Goal: Task Accomplishment & Management: Manage account settings

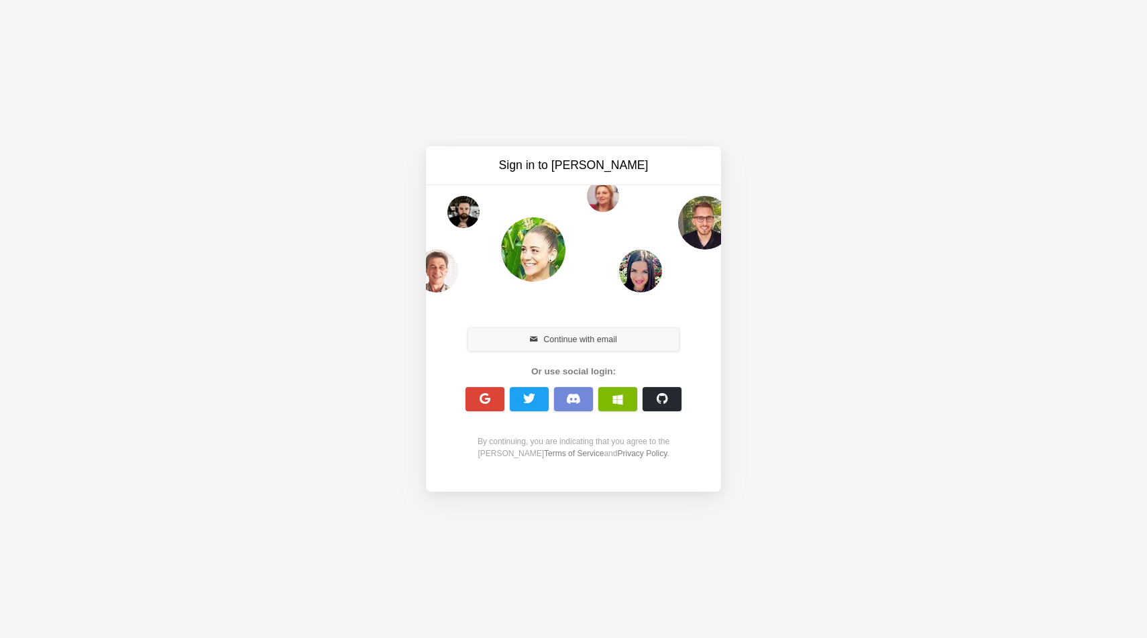
click at [607, 342] on button "Continue with email" at bounding box center [573, 338] width 211 height 23
click at [482, 399] on span "button" at bounding box center [485, 399] width 13 height 13
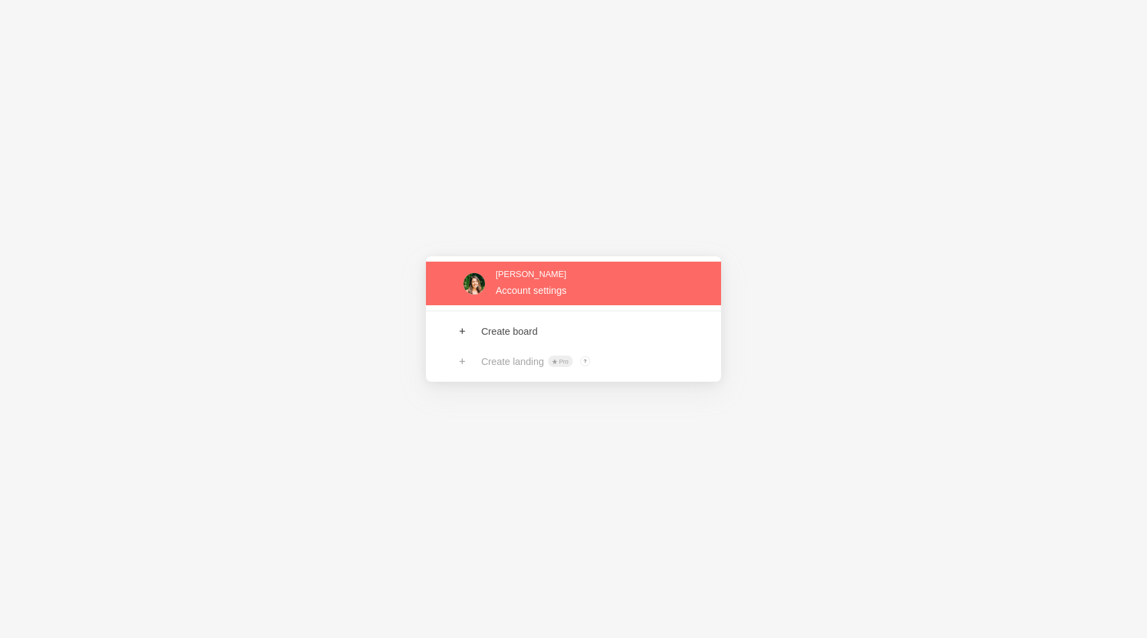
click at [549, 275] on link at bounding box center [573, 284] width 295 height 44
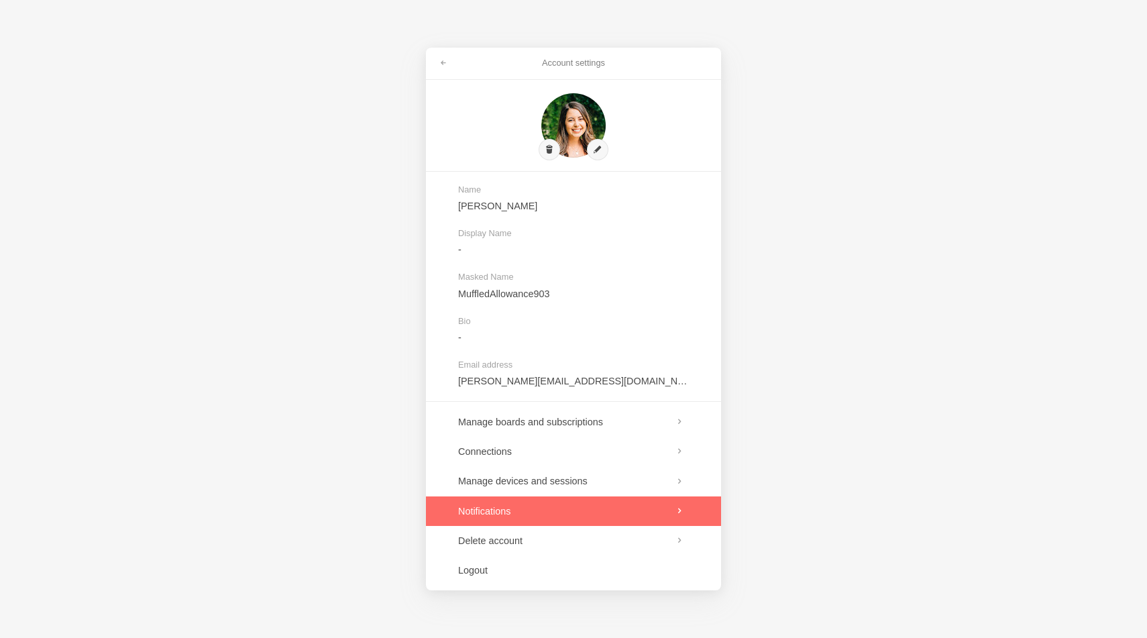
click at [659, 507] on link at bounding box center [573, 512] width 295 height 30
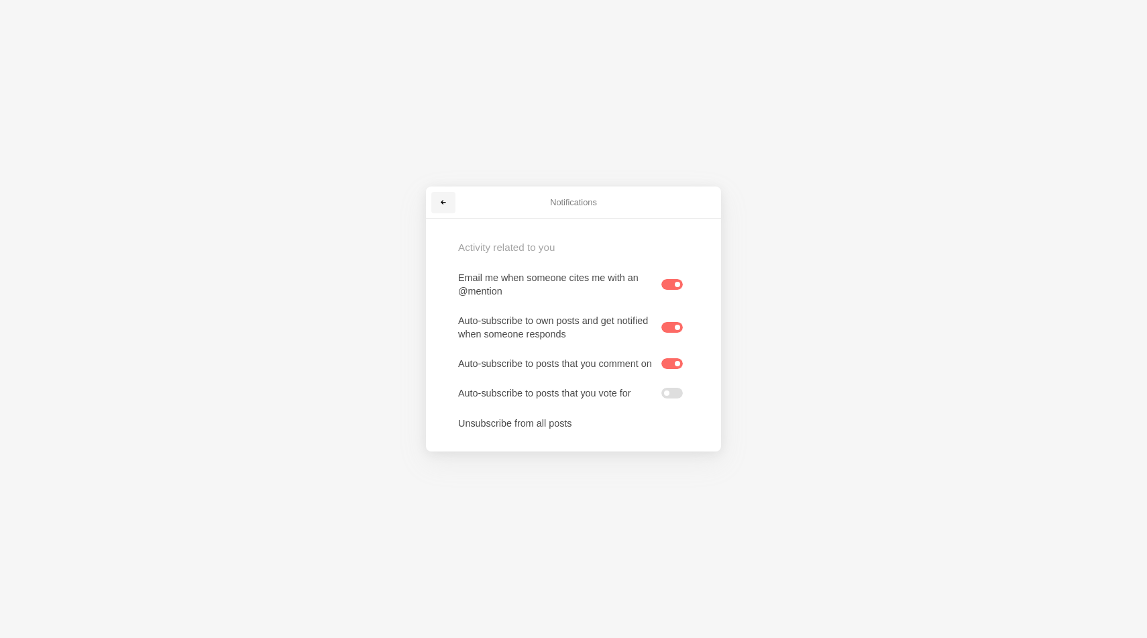
click at [444, 199] on span at bounding box center [444, 203] width 8 height 8
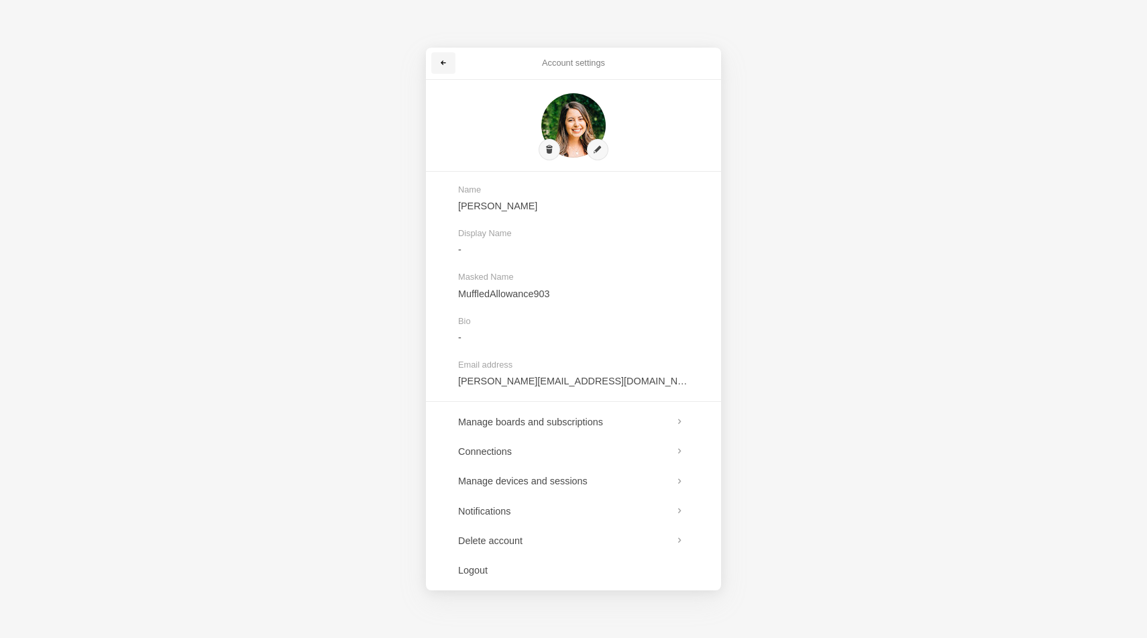
click at [442, 60] on span at bounding box center [444, 63] width 8 height 8
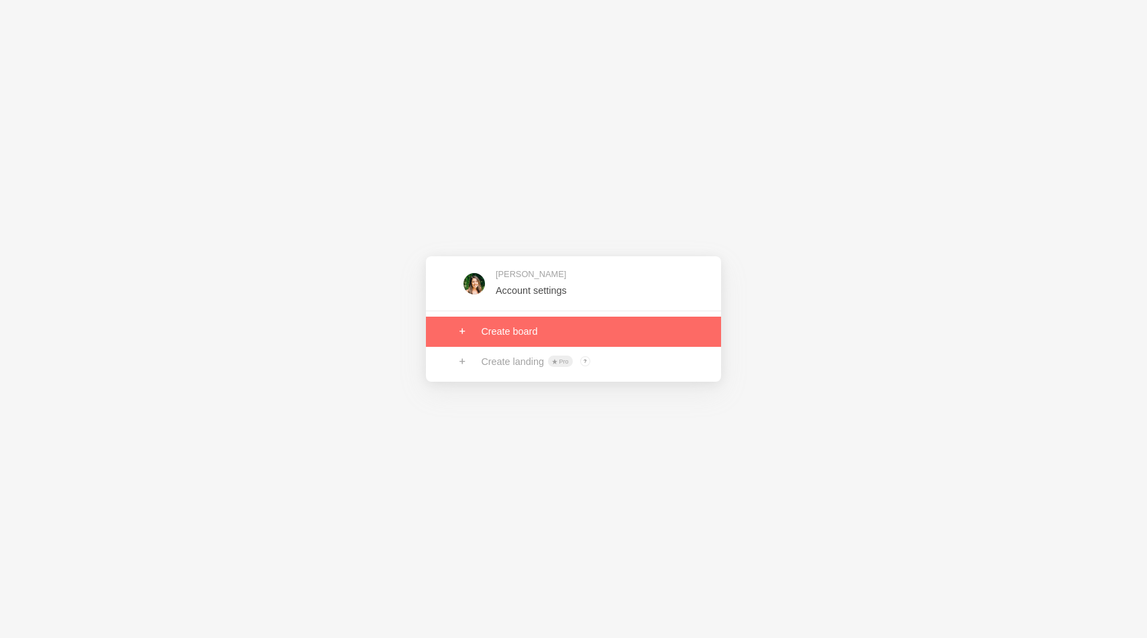
click at [515, 331] on link at bounding box center [573, 332] width 295 height 30
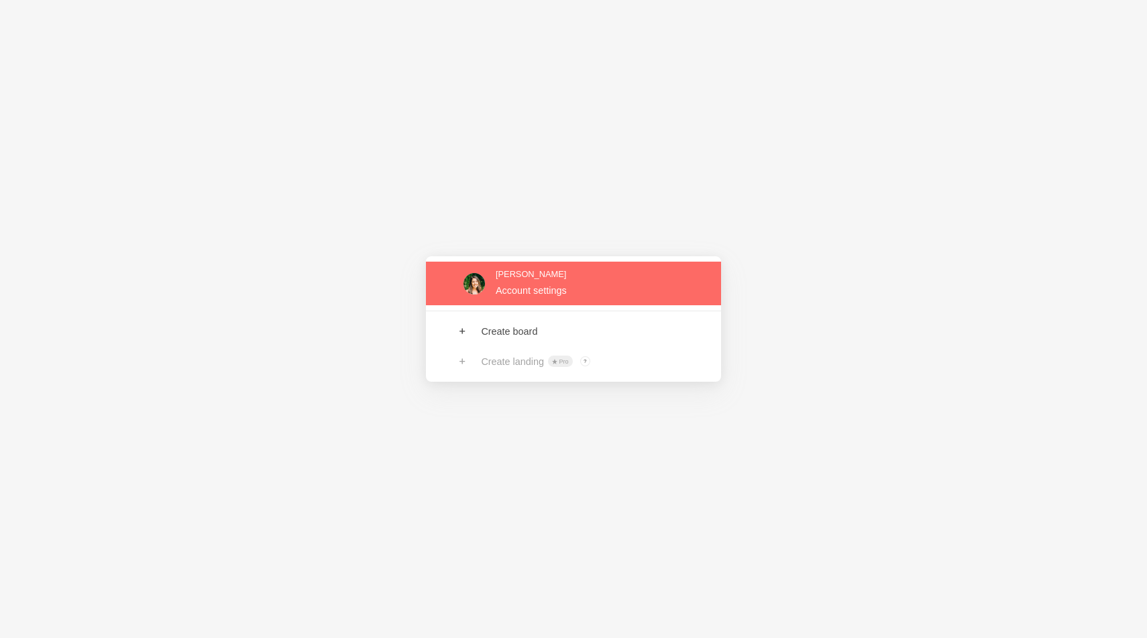
click at [582, 285] on link at bounding box center [573, 284] width 295 height 44
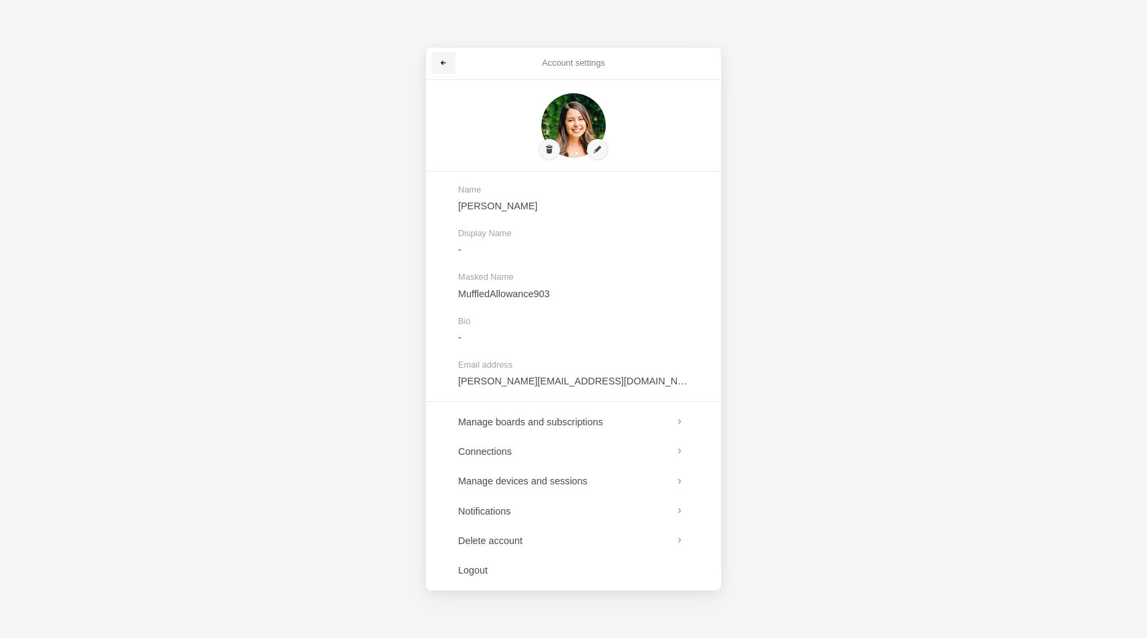
click at [444, 64] on span at bounding box center [444, 63] width 8 height 8
